Goal: Transaction & Acquisition: Download file/media

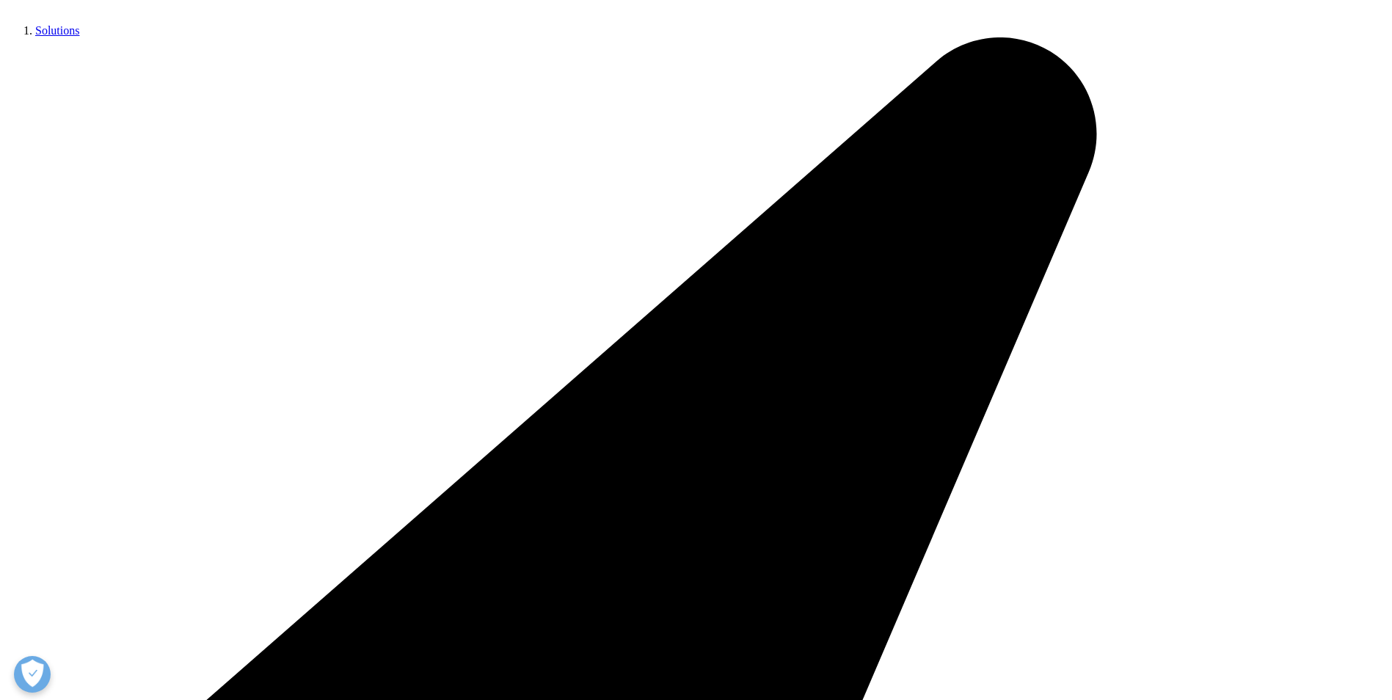
scroll to position [653, 866]
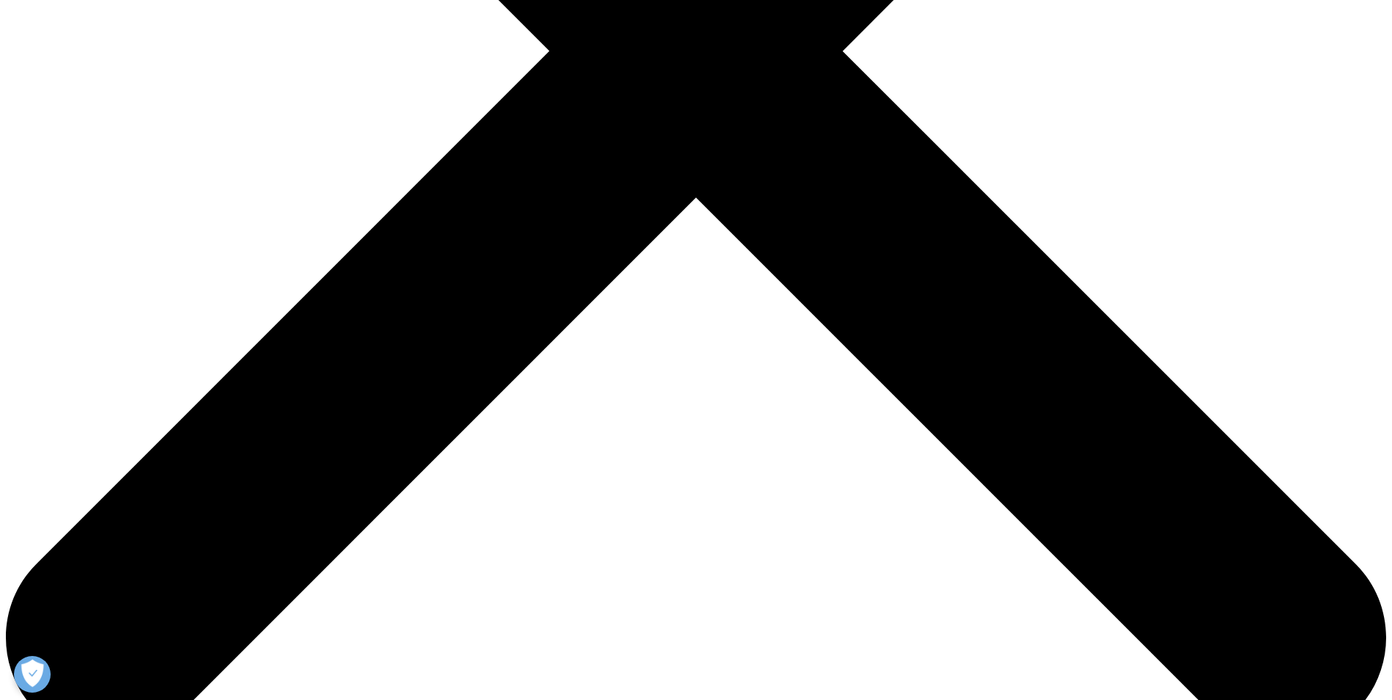
scroll to position [653, 866]
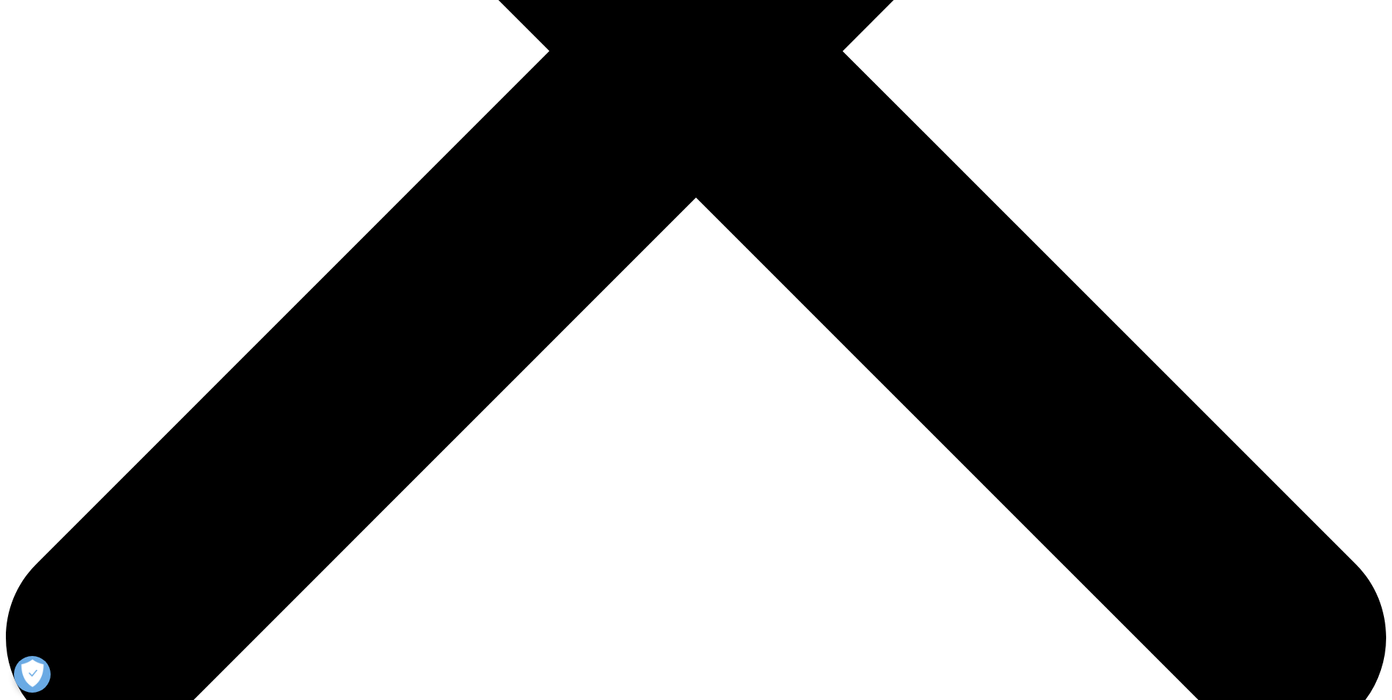
scroll to position [653, 866]
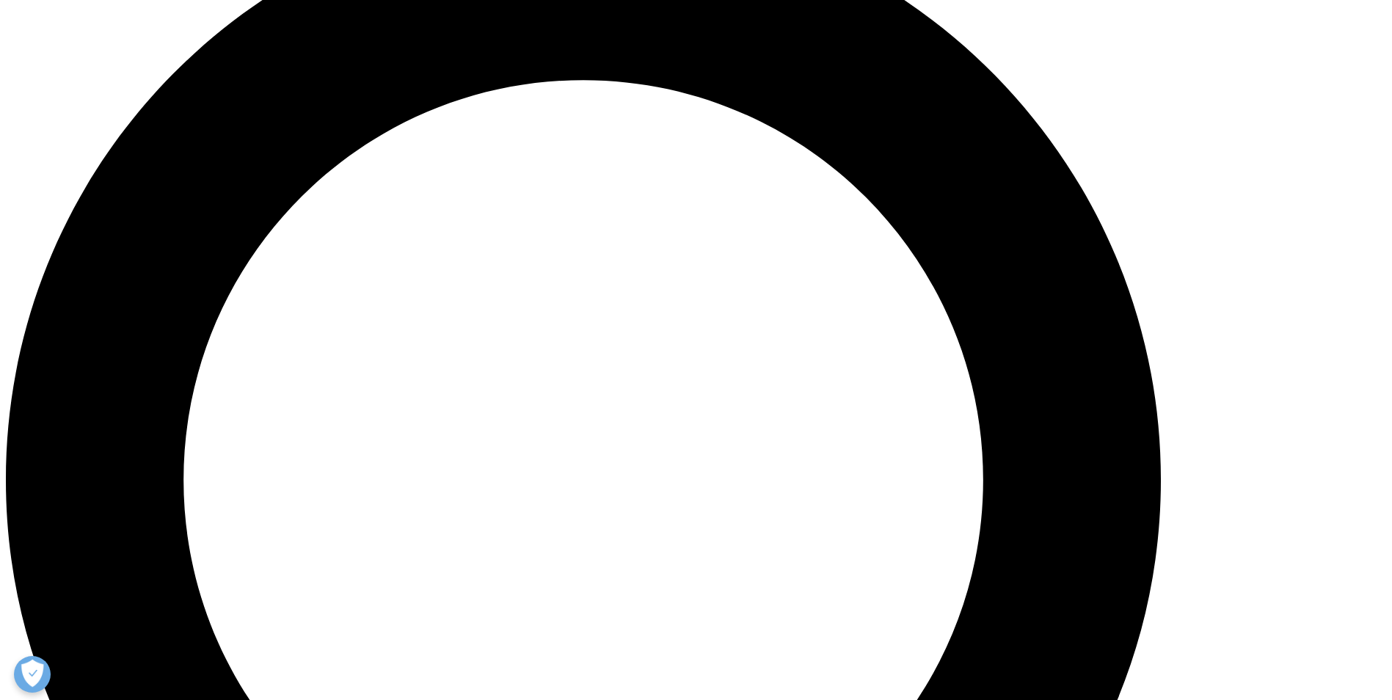
scroll to position [1519, 0]
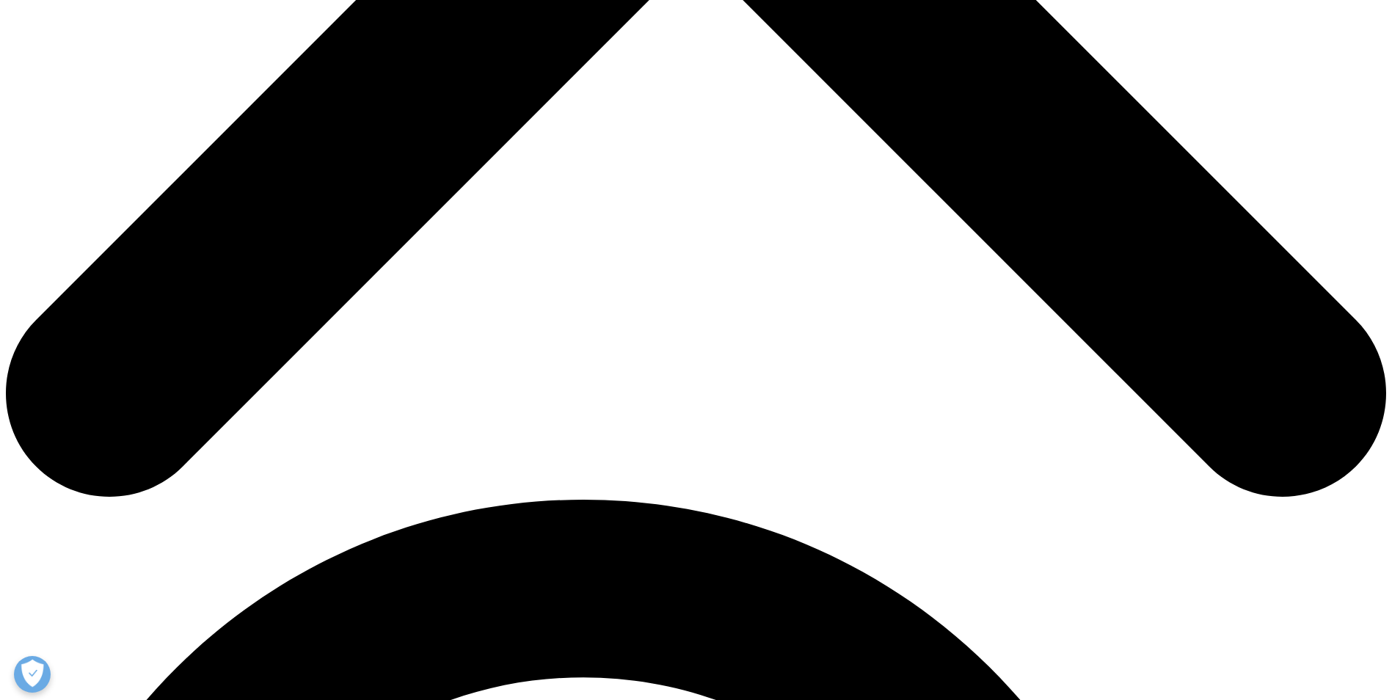
scroll to position [954, 0]
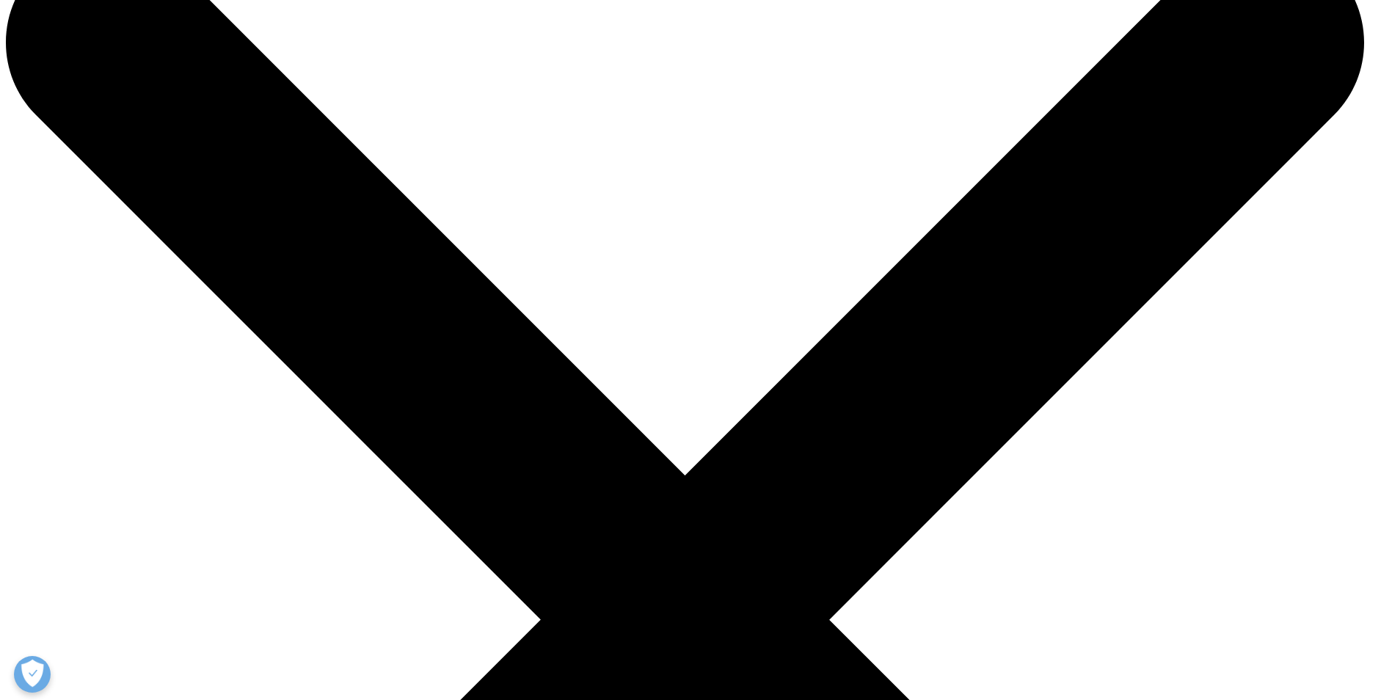
scroll to position [514, 0]
